Goal: Task Accomplishment & Management: Use online tool/utility

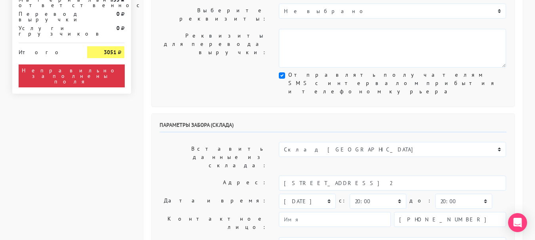
scroll to position [237, 0]
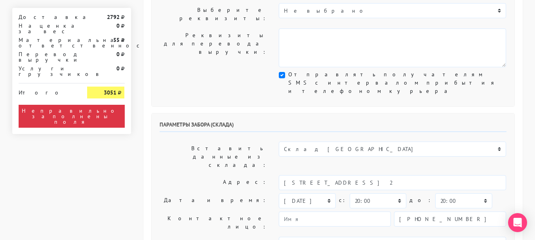
type textarea "1й подъезд, 4й этаж, офис HOOG предварительно сообщить ФИО для заказа пропуска"
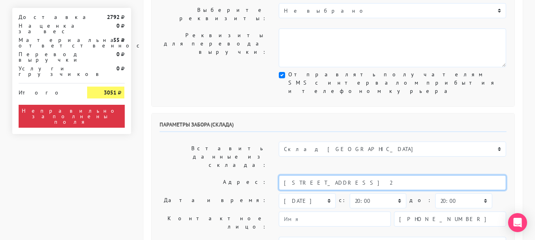
click at [361, 175] on input "[STREET_ADDRESS] 2" at bounding box center [392, 182] width 227 height 15
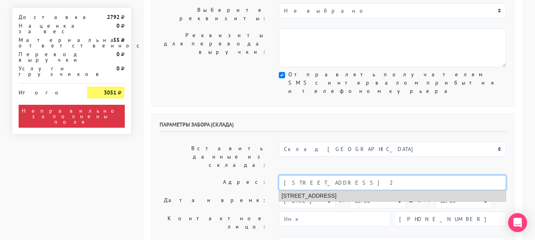
click at [364, 191] on li "[STREET_ADDRESS]" at bounding box center [392, 196] width 226 height 11
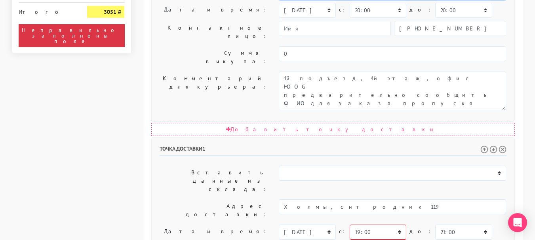
scroll to position [435, 0]
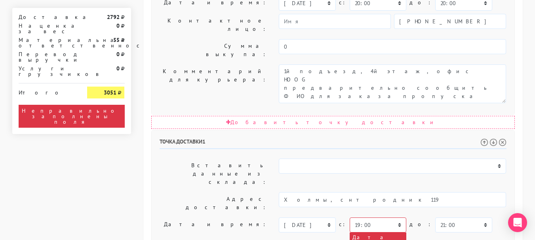
type input "[STREET_ADDRESS]"
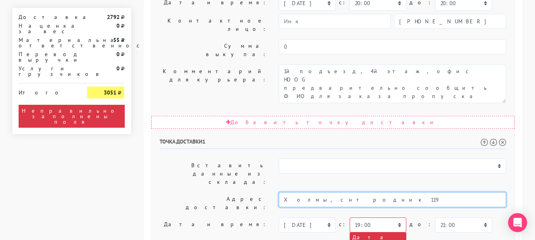
click at [366, 192] on input "Холмы, снт родник 119" at bounding box center [392, 199] width 227 height 15
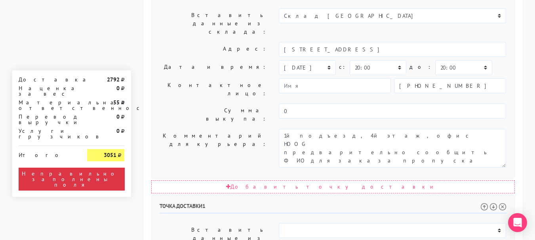
scroll to position [317, 0]
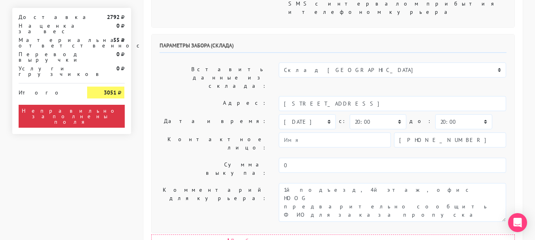
type input "Холмы, снт родник 119"
